Goal: Task Accomplishment & Management: Manage account settings

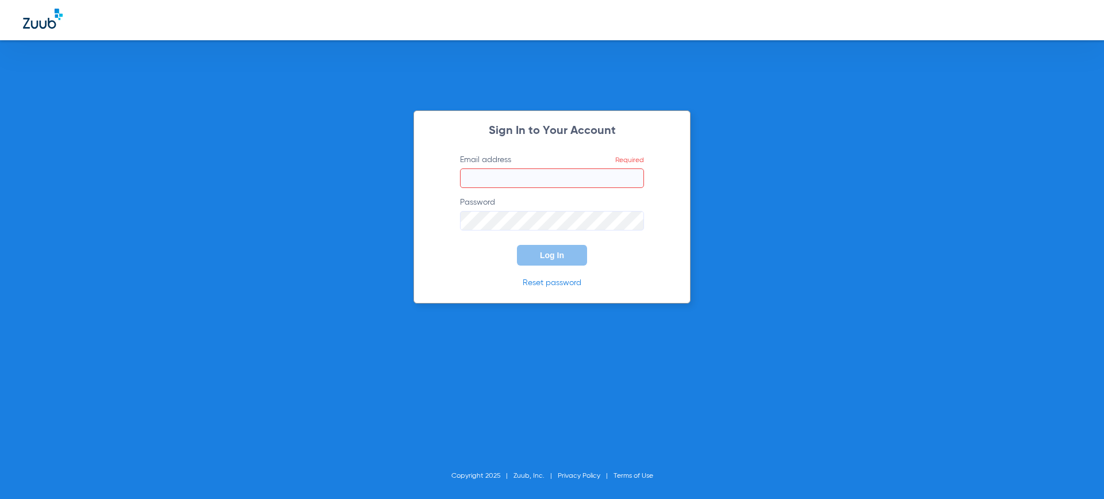
click at [514, 188] on form "Email address Required Password Log In" at bounding box center [552, 210] width 219 height 112
click at [515, 186] on input "Email address Required" at bounding box center [552, 179] width 184 height 20
paste input "NEWZuubBT"
type input "NEWZuubBT"
click at [515, 207] on label "Password" at bounding box center [552, 214] width 184 height 34
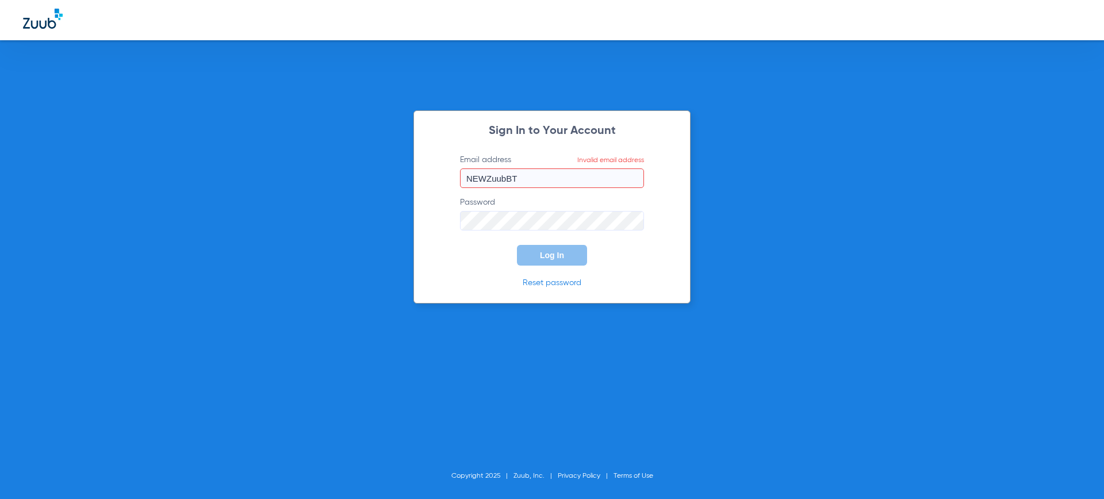
click at [642, 196] on form "Email address Invalid email address NEWZuubBT Password Log In" at bounding box center [552, 210] width 219 height 112
click at [286, 181] on div "Sign In to Your Account Email address Invalid email address NEWZuubBT Password …" at bounding box center [552, 249] width 1104 height 499
drag, startPoint x: 534, startPoint y: 159, endPoint x: 539, endPoint y: 171, distance: 13.1
click at [535, 164] on label "Email address Invalid email address NEWZuubBT" at bounding box center [552, 171] width 184 height 34
click at [535, 169] on input "NEWZuubBT" at bounding box center [552, 179] width 184 height 20
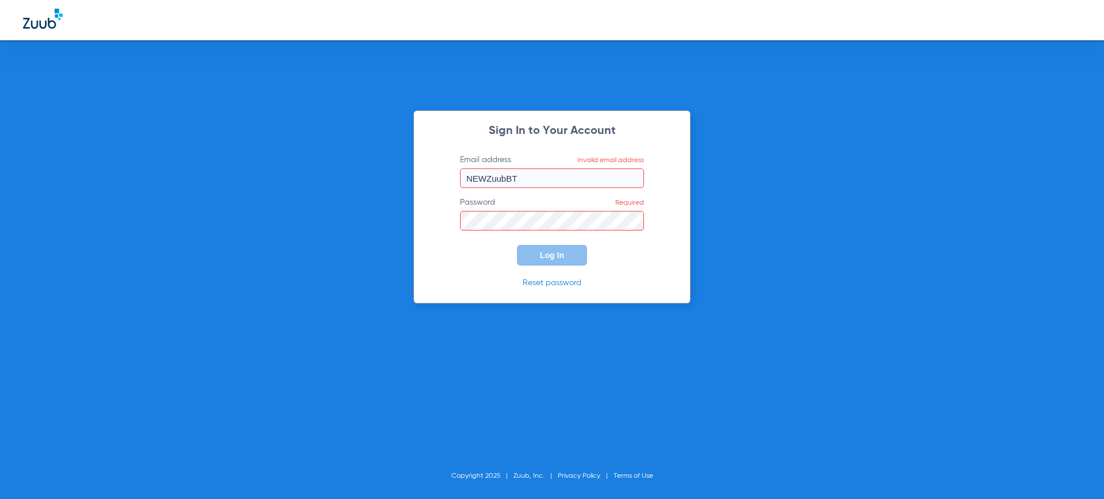
click at [539, 171] on input "NEWZuubBT" at bounding box center [552, 179] width 184 height 20
click at [813, 284] on div "Sign In to Your Account Email address Required Password Required Log In Reset p…" at bounding box center [552, 249] width 1104 height 499
click at [522, 185] on input "Email address Required" at bounding box center [552, 179] width 184 height 20
paste input "NEWZuubBT"
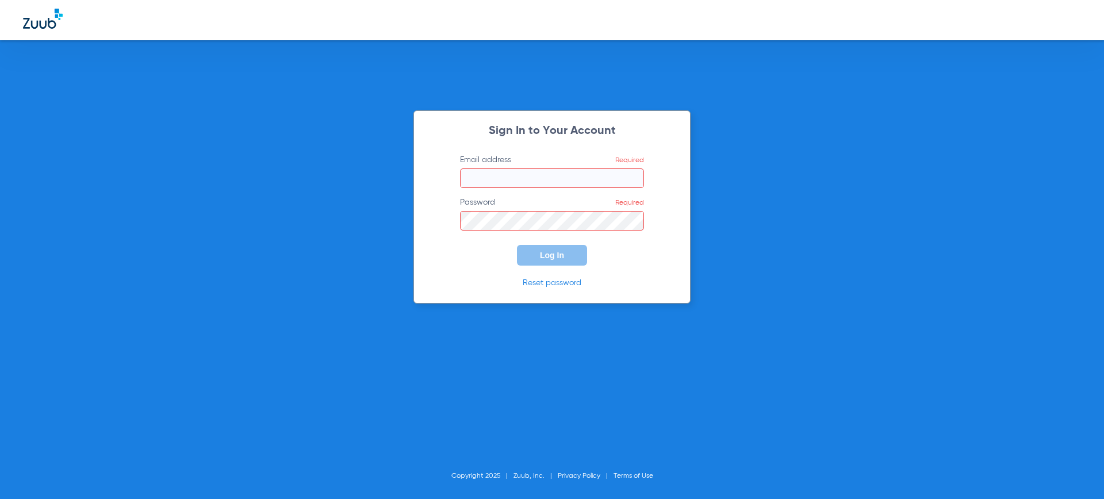
type input "NEWZuubBT"
click at [541, 179] on input "NEWZuubBT" at bounding box center [552, 179] width 184 height 20
